Goal: Contribute content: Add original content to the website for others to see

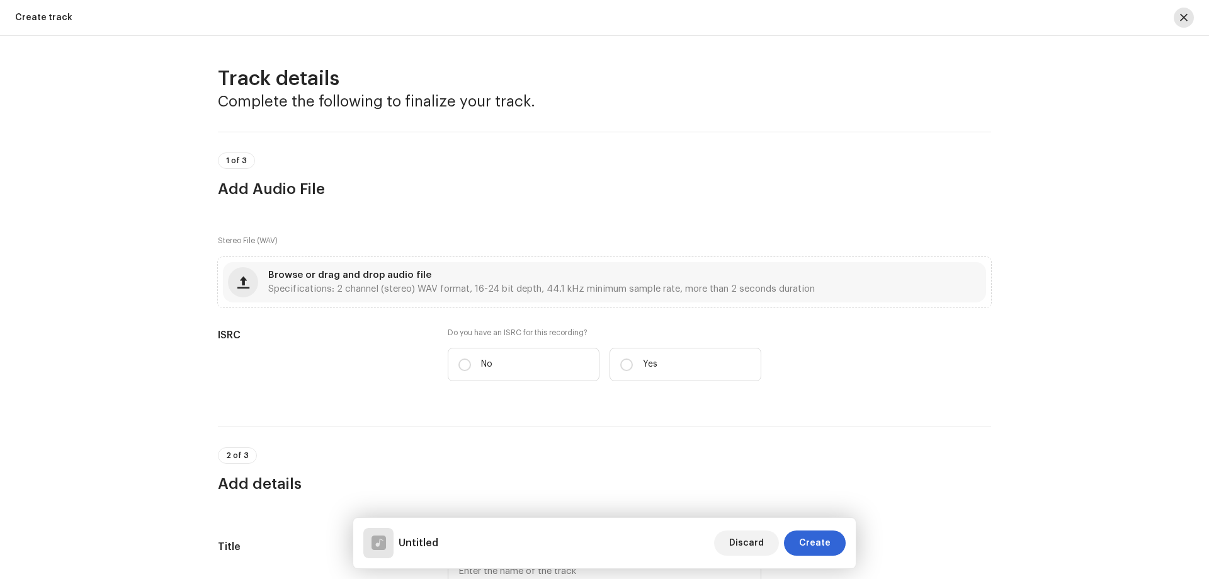
click at [1187, 14] on span "button" at bounding box center [1184, 18] width 8 height 10
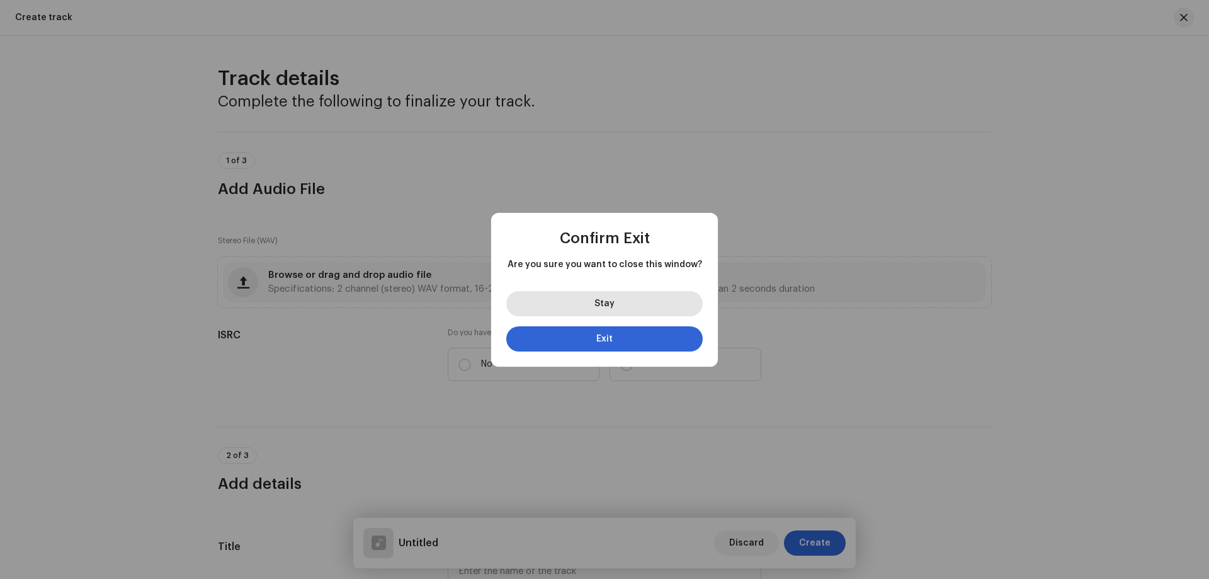
click at [604, 309] on button "Stay" at bounding box center [604, 303] width 196 height 25
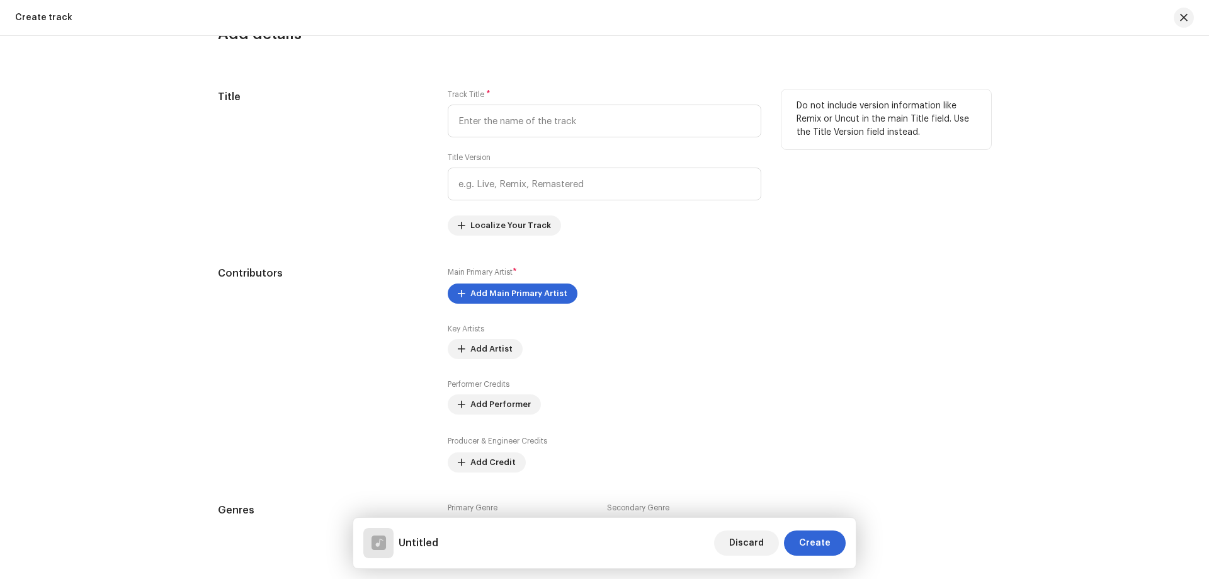
scroll to position [567, 0]
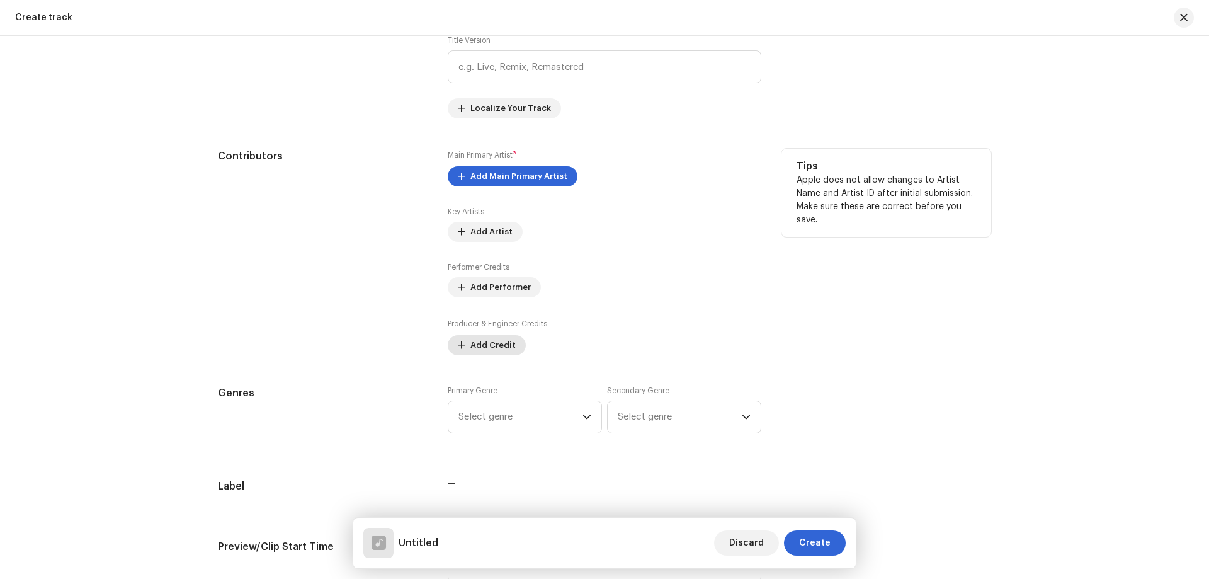
click at [489, 347] on span "Add Credit" at bounding box center [492, 344] width 45 height 25
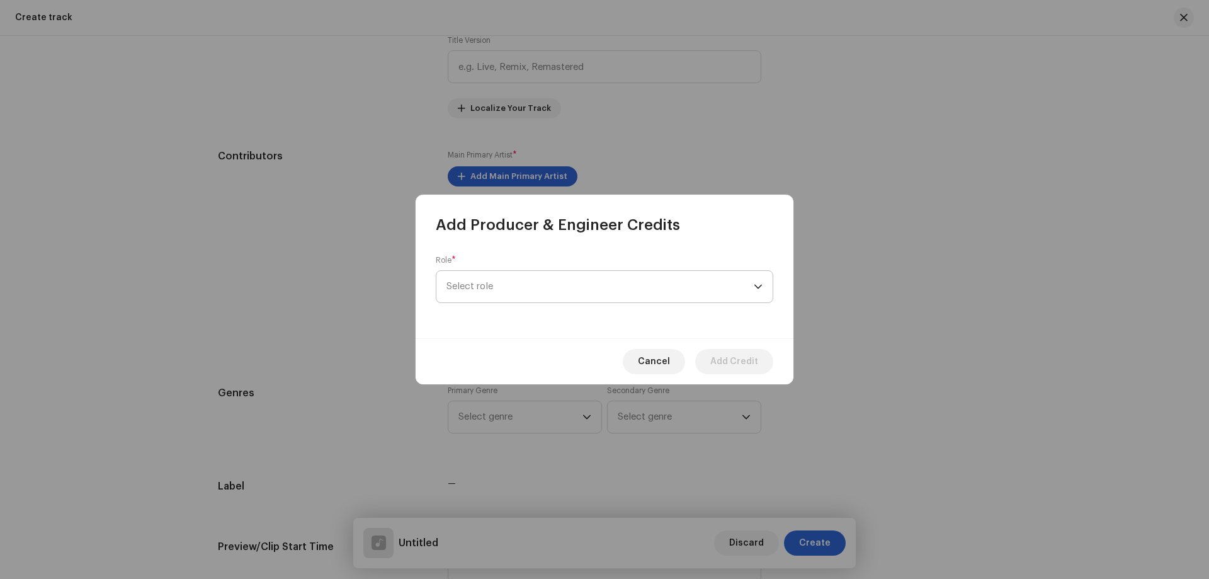
click at [556, 283] on span "Select role" at bounding box center [599, 286] width 307 height 31
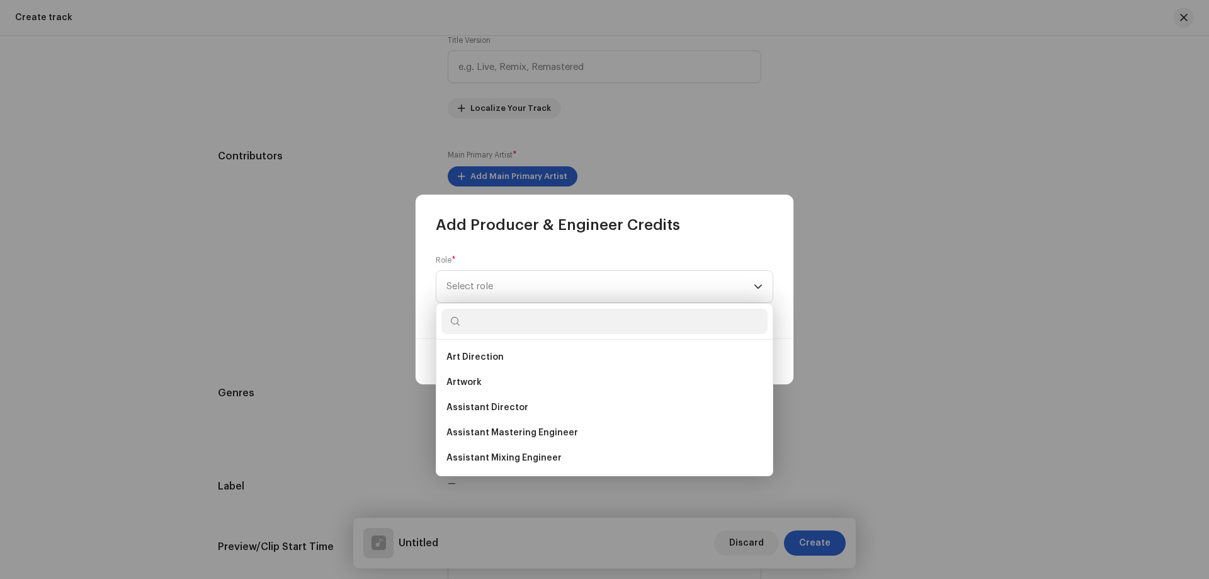
scroll to position [63, 0]
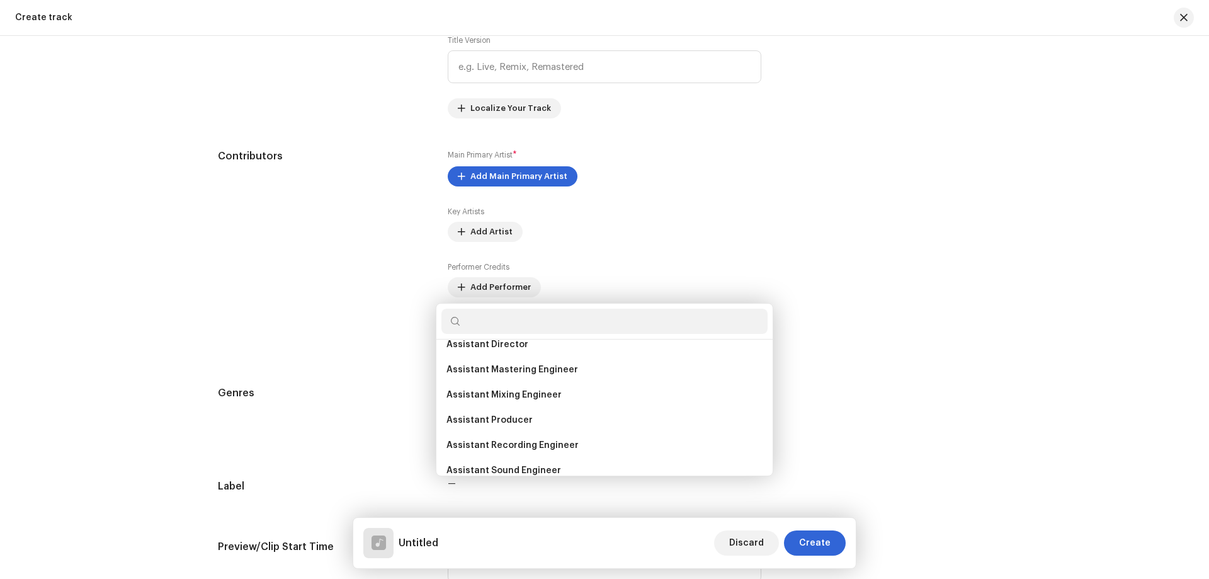
click at [905, 314] on div "Add Producer & Engineer Credits Role * Select role Cancel Add Credit" at bounding box center [604, 289] width 1209 height 579
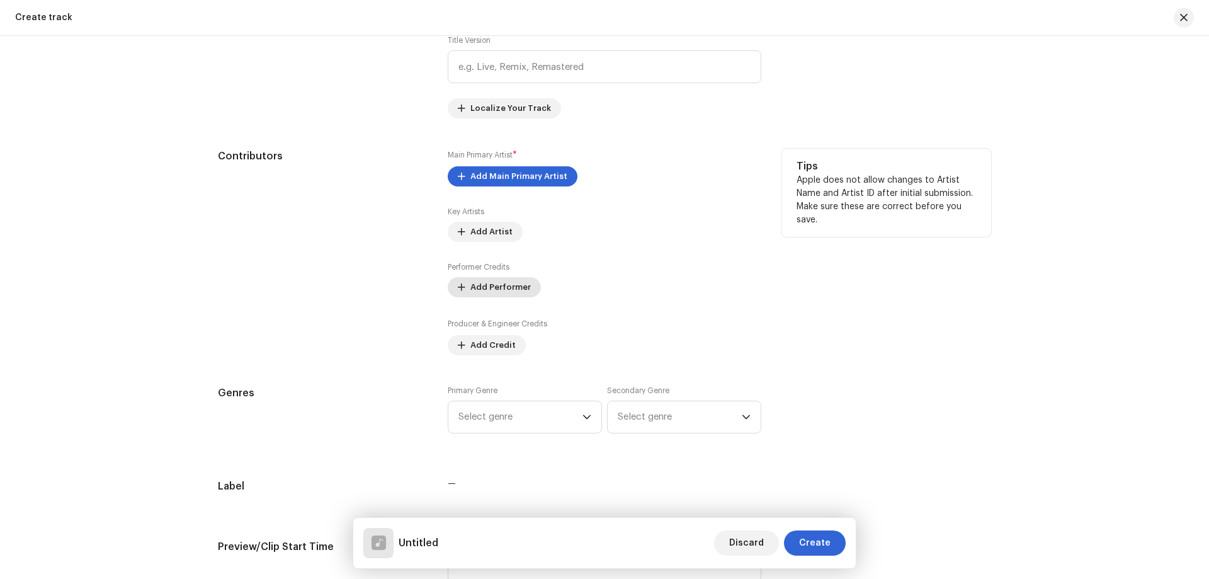
click at [508, 292] on span "Add Performer" at bounding box center [500, 287] width 60 height 25
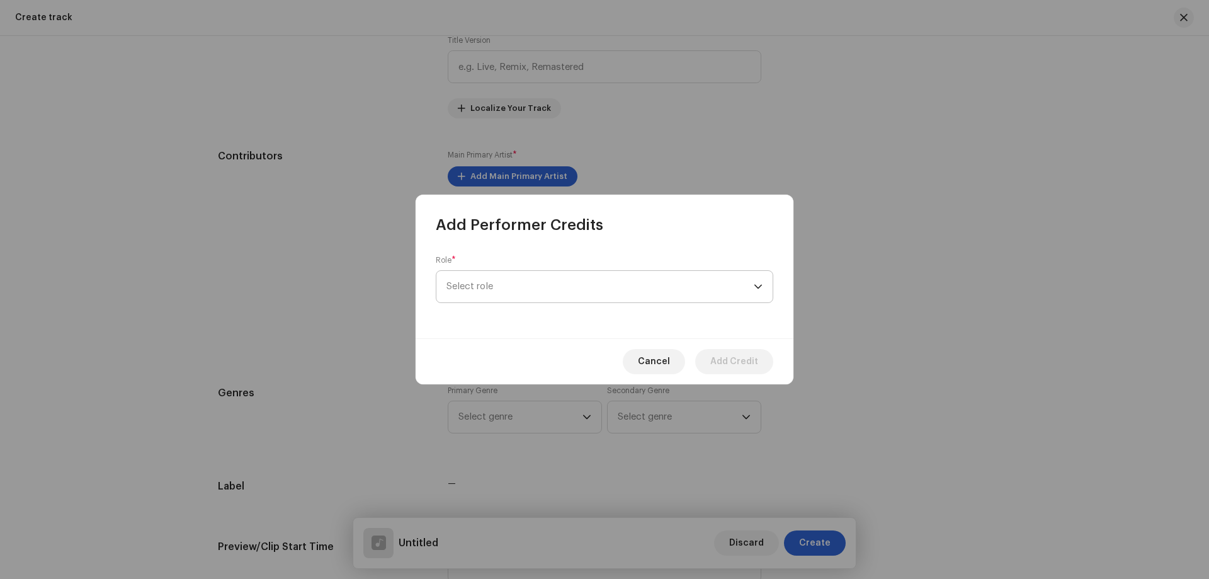
click at [554, 296] on span "Select role" at bounding box center [599, 286] width 307 height 31
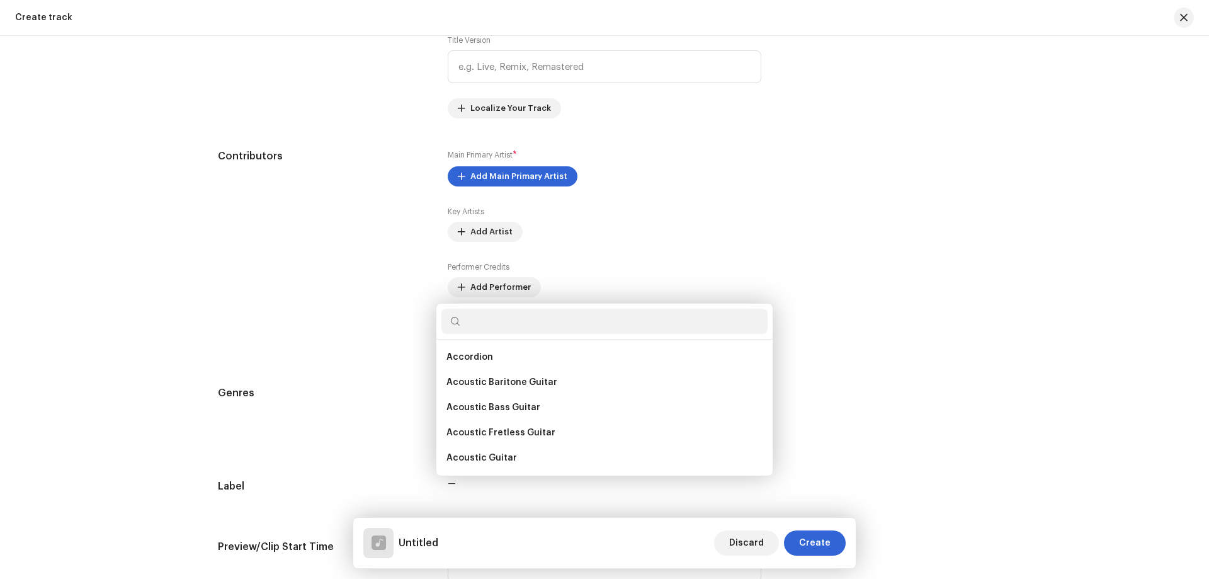
click at [883, 305] on div "Add Performer Credits Role * Select role Cancel Add Credit" at bounding box center [604, 289] width 1209 height 579
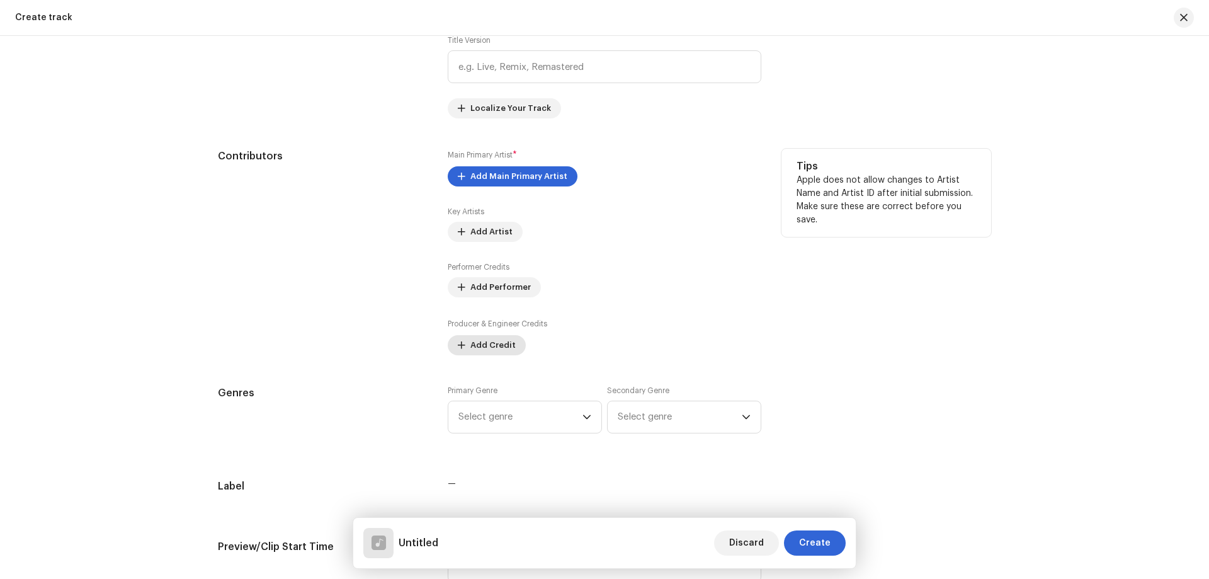
click at [481, 346] on span "Add Credit" at bounding box center [492, 344] width 45 height 25
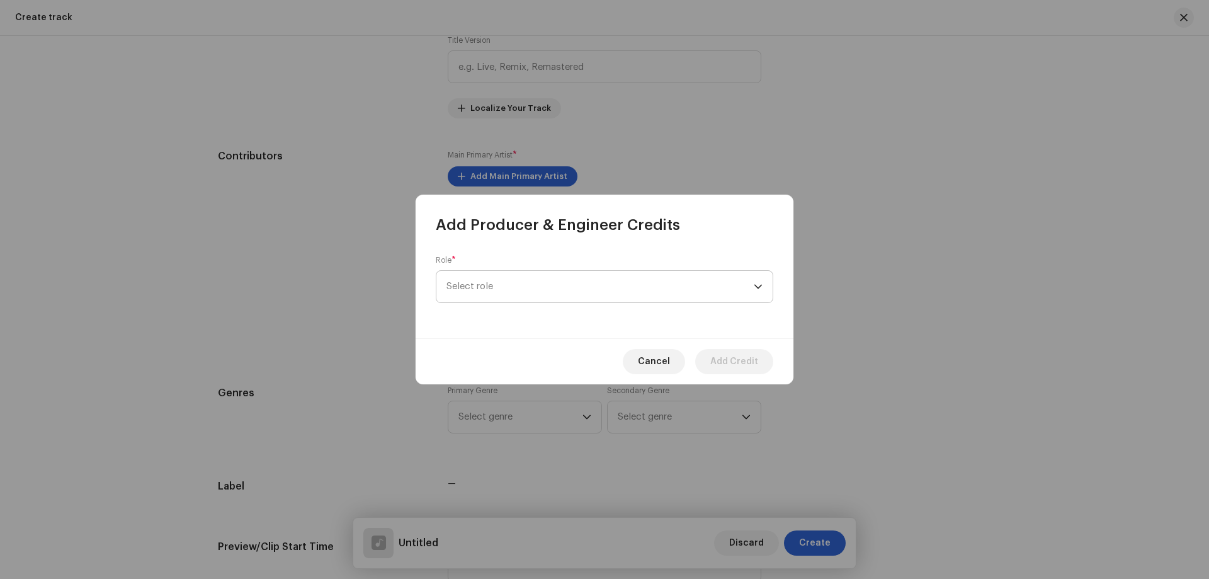
click at [606, 298] on span "Select role" at bounding box center [599, 286] width 307 height 31
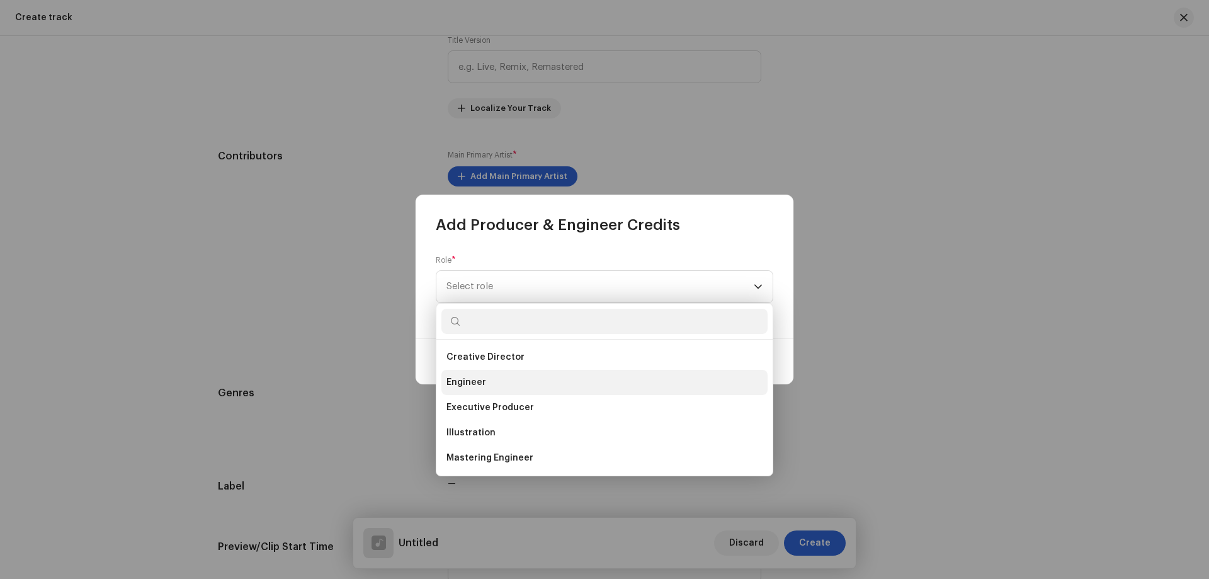
scroll to position [272, 0]
